Goal: Obtain resource: Download file/media

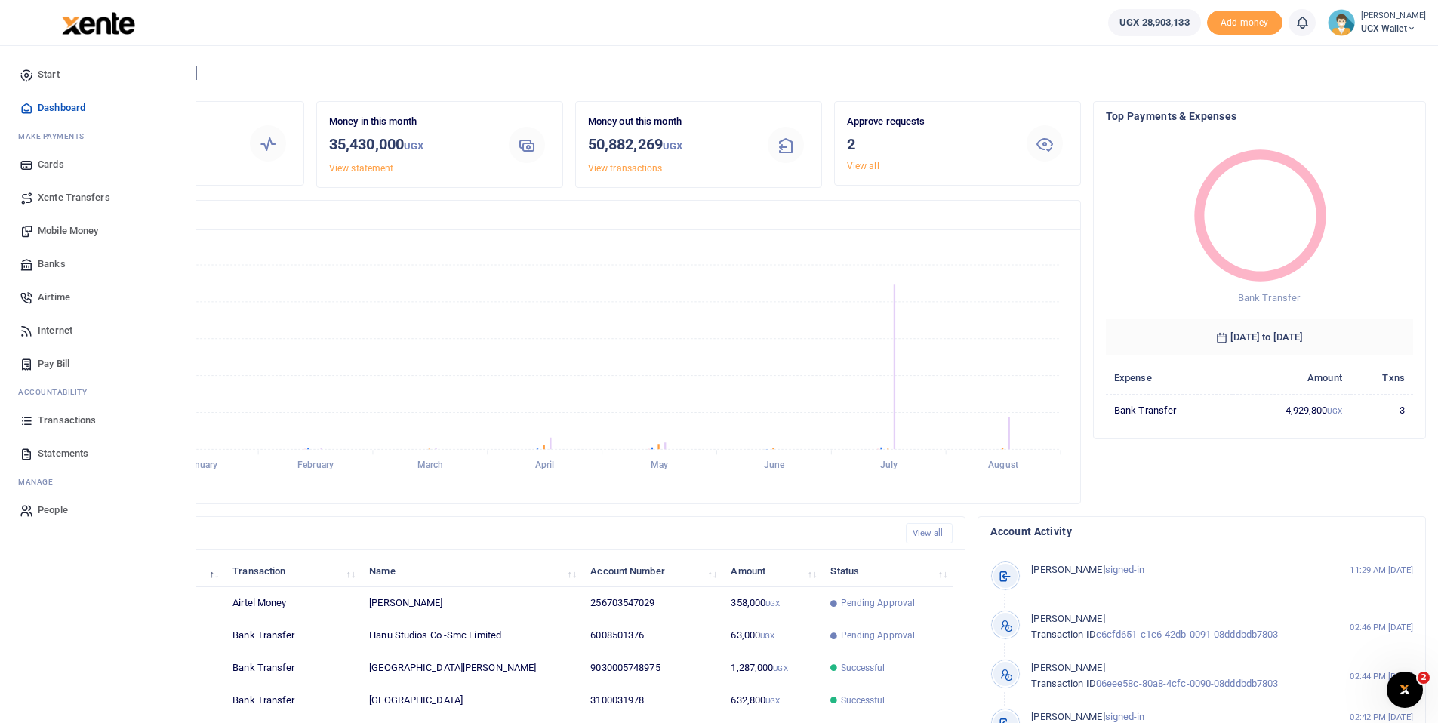
click at [62, 454] on span "Statements" at bounding box center [63, 453] width 51 height 15
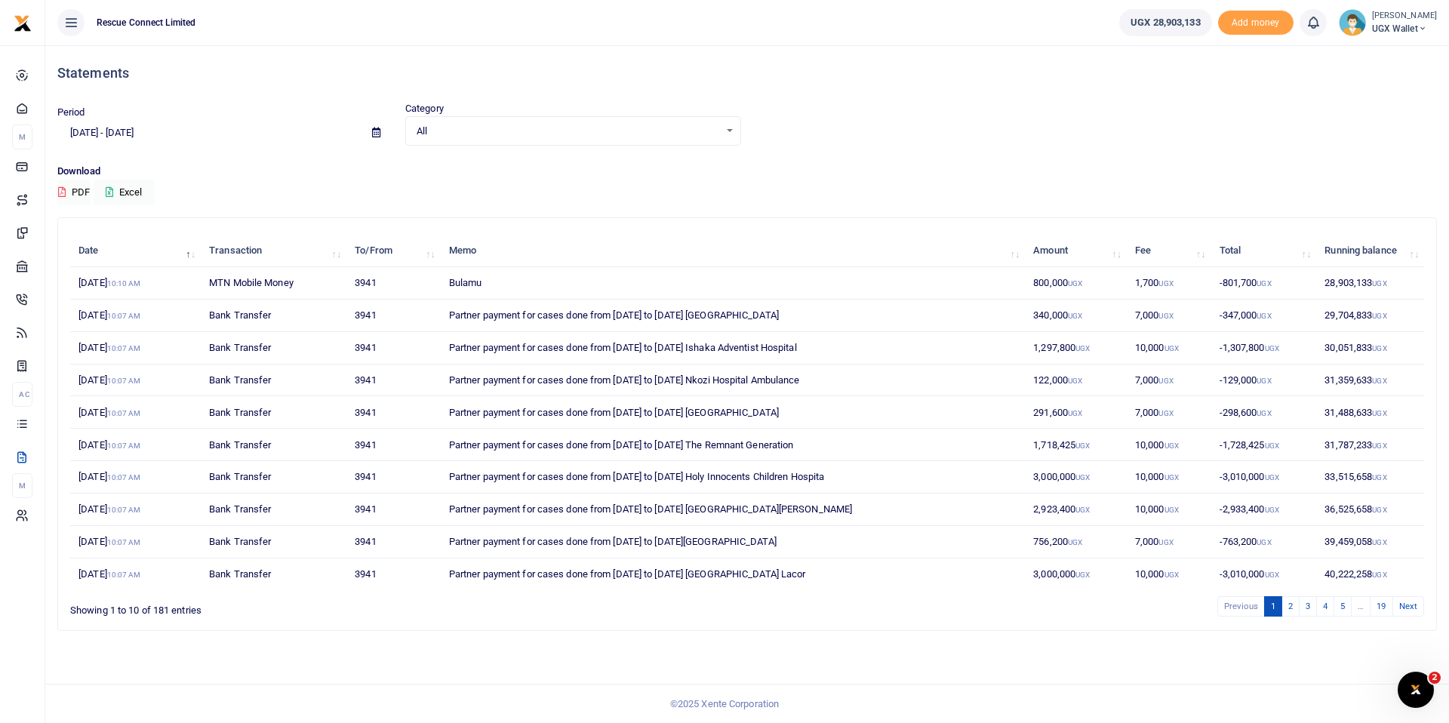
click at [374, 131] on icon at bounding box center [376, 133] width 8 height 10
click at [134, 332] on li "Custom Range" at bounding box center [111, 327] width 106 height 23
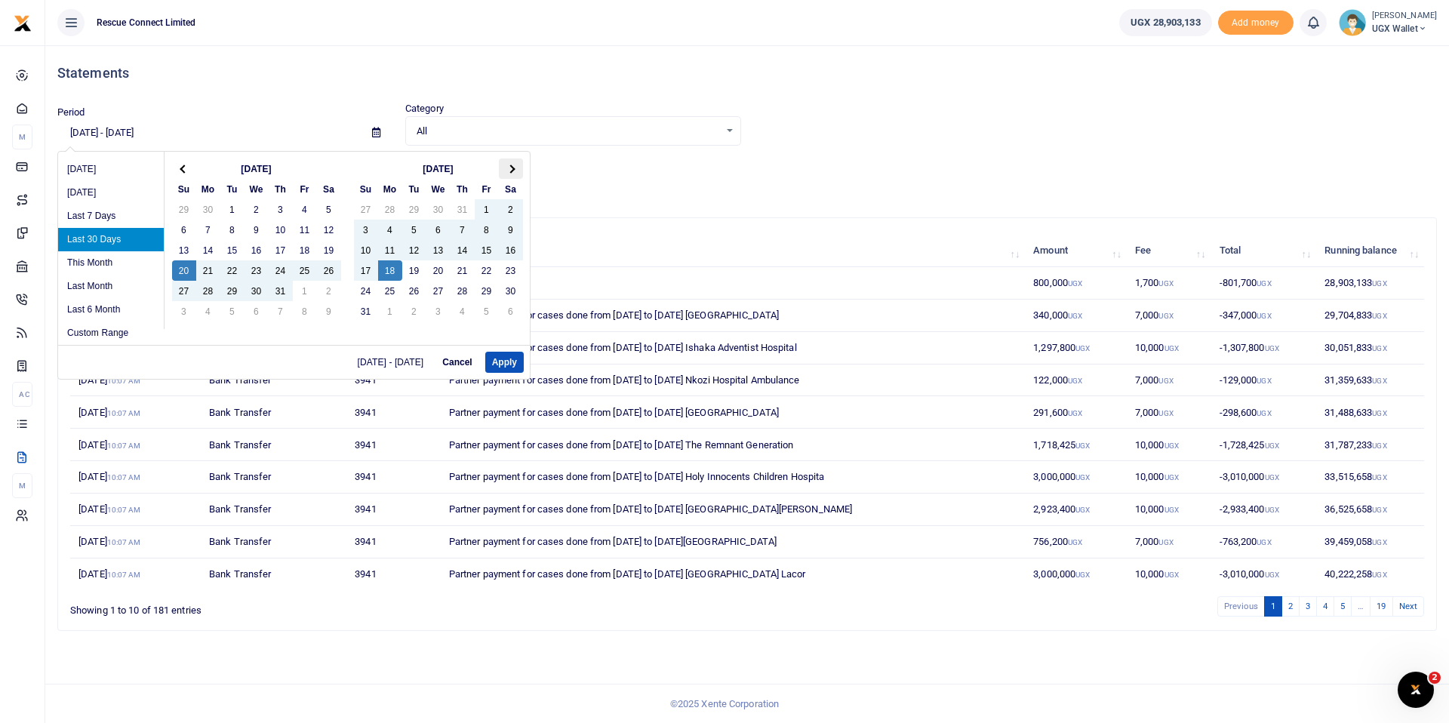
click at [509, 168] on span at bounding box center [511, 169] width 8 height 8
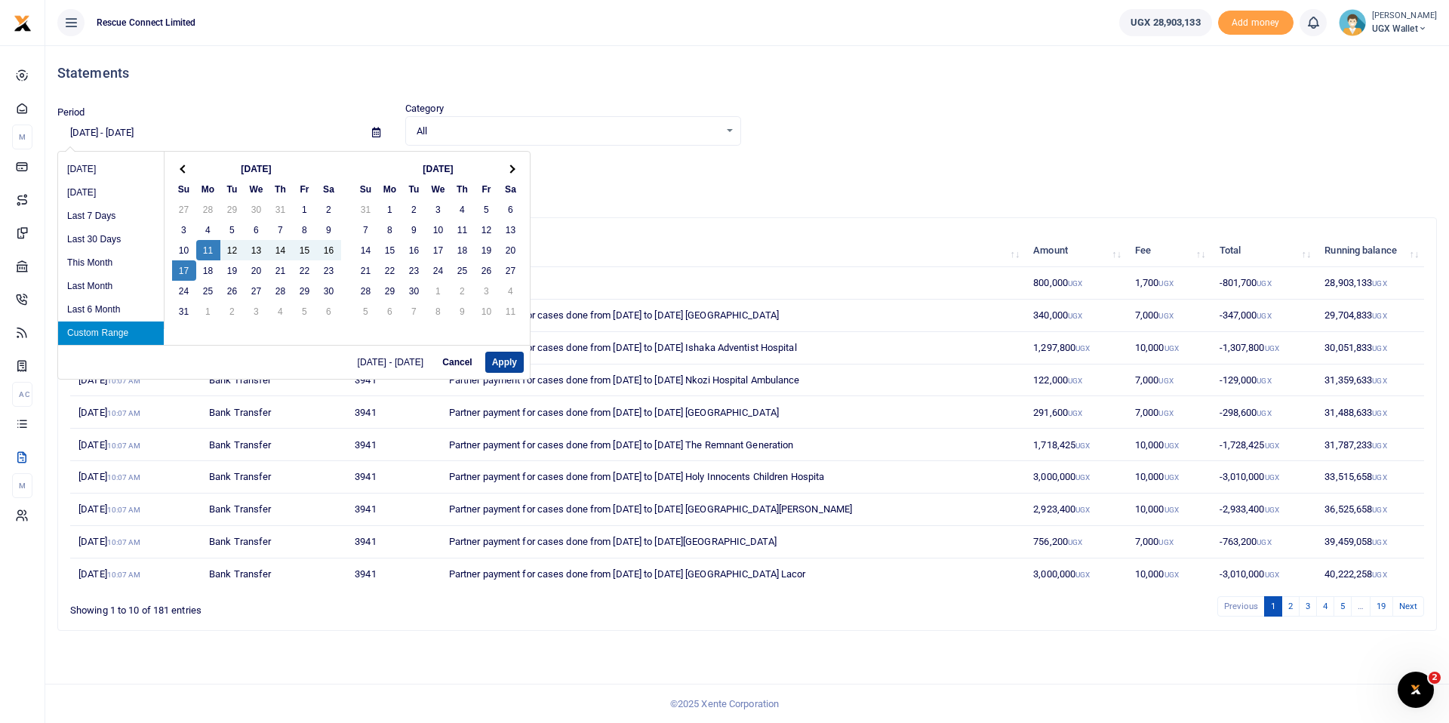
click at [504, 364] on button "Apply" at bounding box center [504, 362] width 39 height 21
type input "[DATE] - [DATE]"
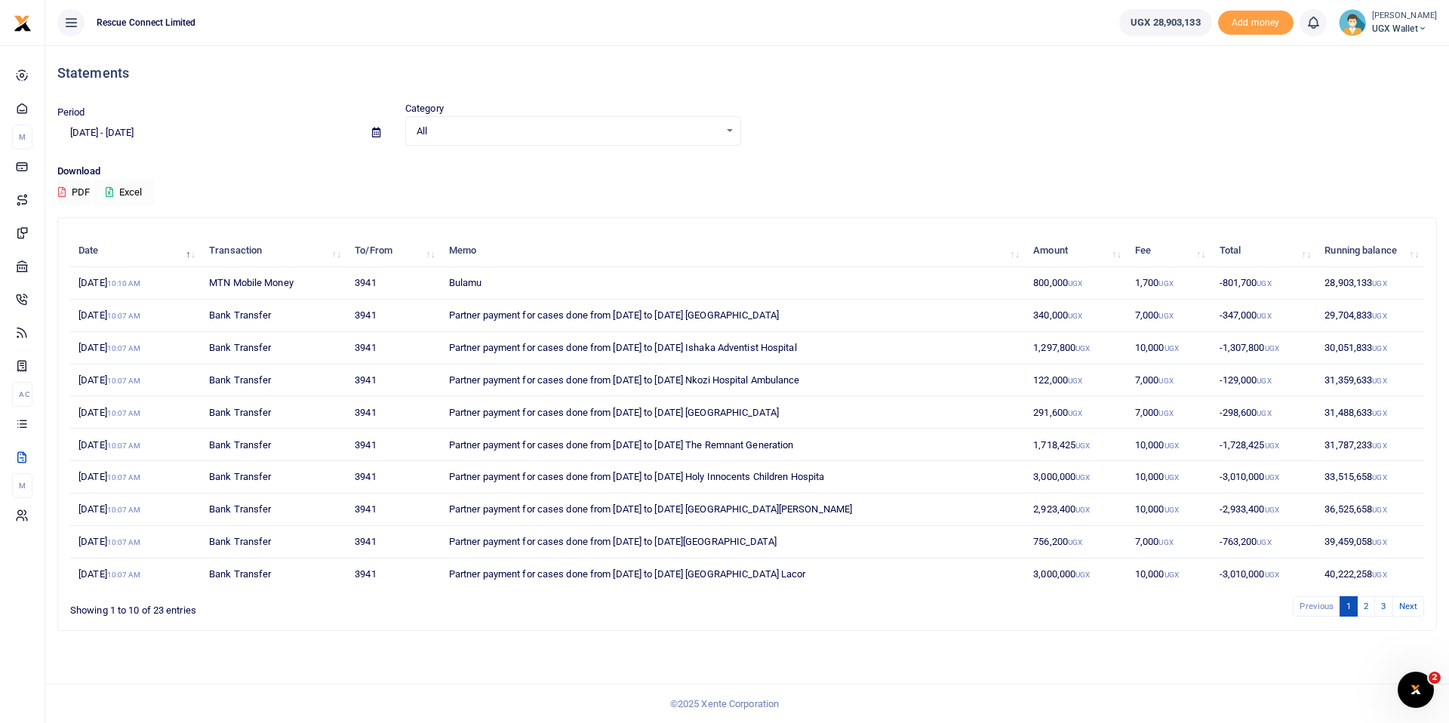
click at [137, 190] on button "Excel" at bounding box center [124, 193] width 62 height 26
